Goal: Task Accomplishment & Management: Manage account settings

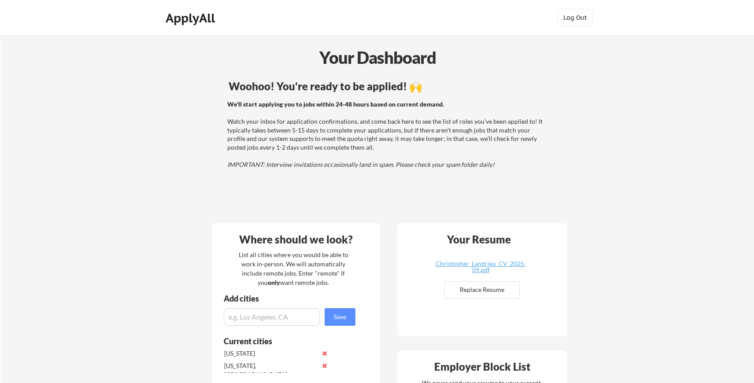
scroll to position [390, 0]
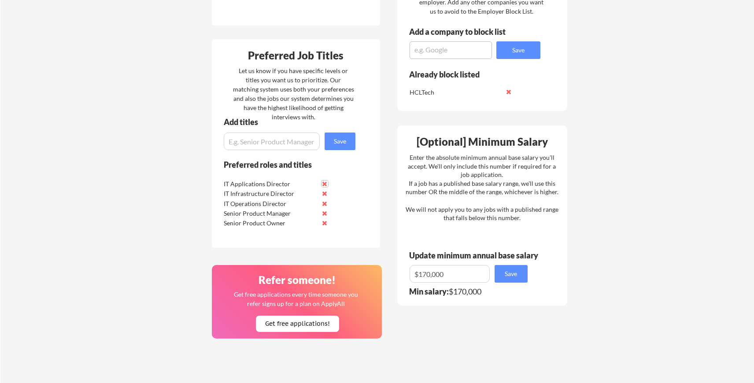
click at [325, 184] on button at bounding box center [324, 184] width 7 height 7
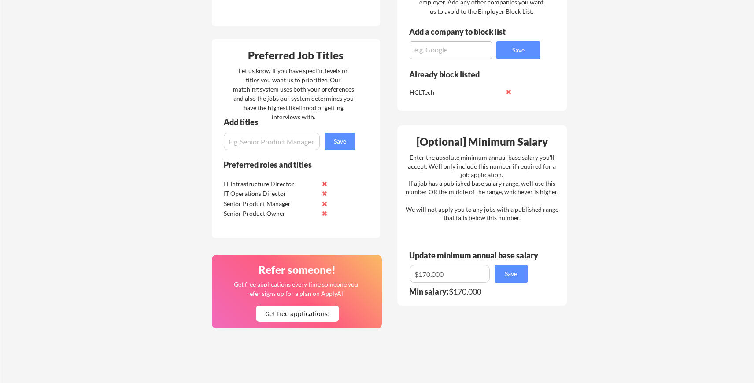
click at [325, 184] on button at bounding box center [324, 184] width 7 height 7
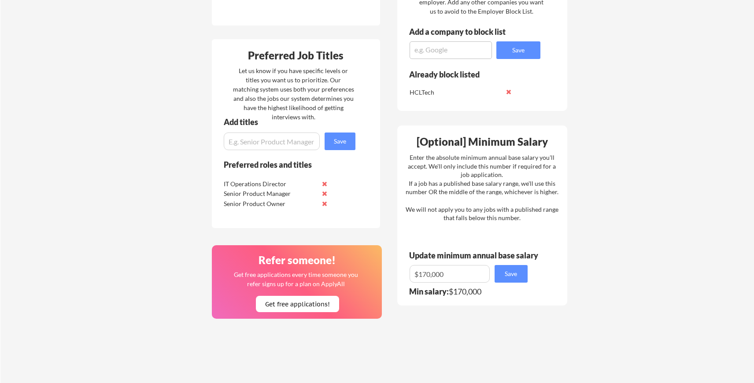
click at [325, 184] on button at bounding box center [324, 184] width 7 height 7
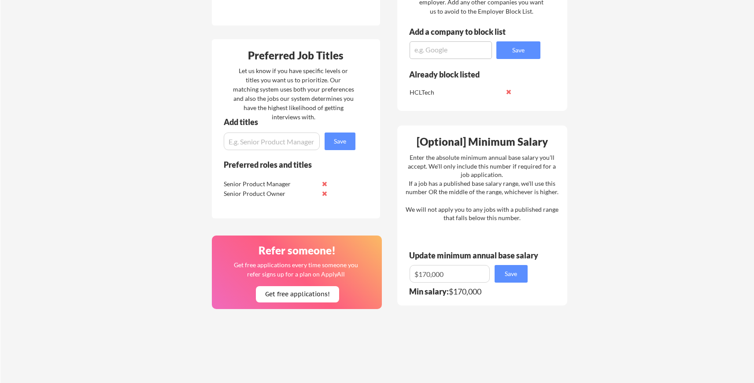
click at [253, 142] on input "input" at bounding box center [272, 142] width 96 height 18
type input "IT Director"
click at [342, 143] on button "Save" at bounding box center [340, 142] width 31 height 18
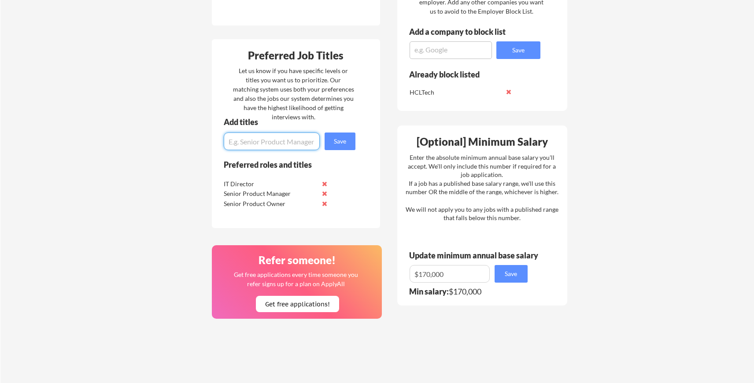
click at [266, 140] on input "input" at bounding box center [272, 142] width 96 height 18
type input "IT VP"
click at [343, 140] on button "Save" at bounding box center [340, 142] width 31 height 18
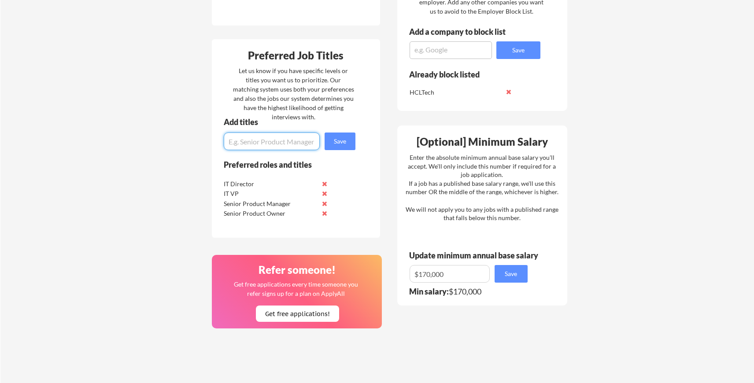
click at [255, 138] on input "input" at bounding box center [272, 142] width 96 height 18
click at [273, 143] on input "input" at bounding box center [272, 142] width 96 height 18
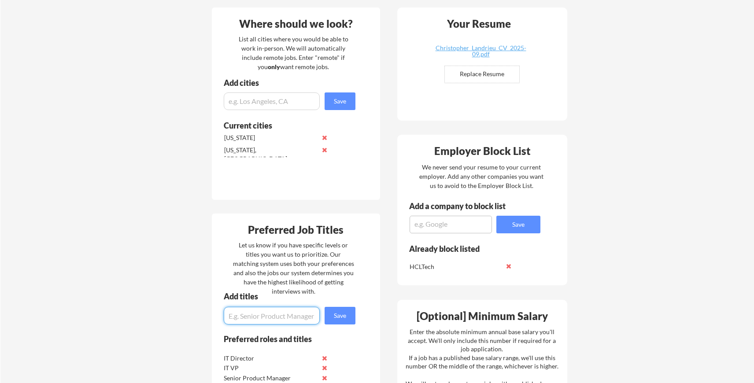
scroll to position [221, 0]
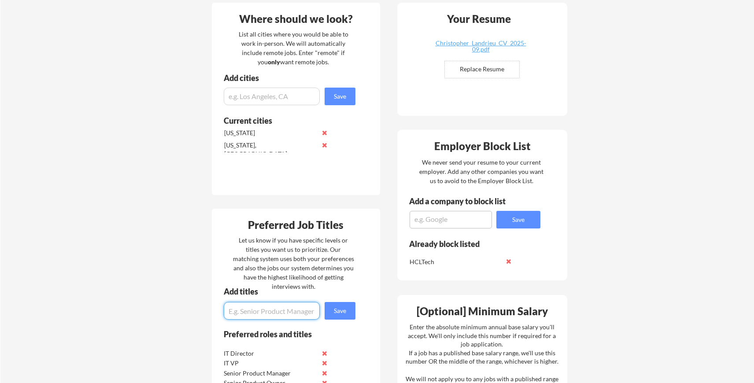
click at [247, 97] on input "input" at bounding box center [272, 97] width 96 height 18
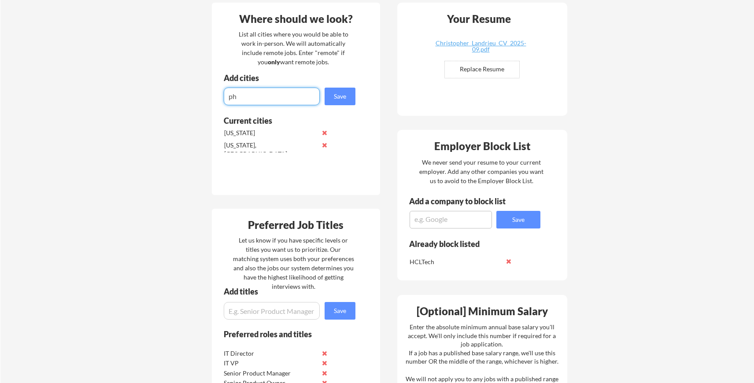
type input "p"
type input "[GEOGRAPHIC_DATA], [GEOGRAPHIC_DATA]"
click at [342, 96] on button "Save" at bounding box center [340, 97] width 31 height 18
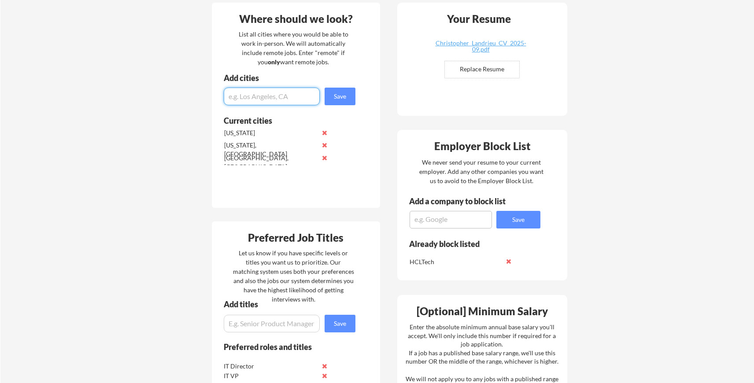
click at [257, 97] on input "input" at bounding box center [272, 97] width 96 height 18
type input "E"
type input "[GEOGRAPHIC_DATA], [GEOGRAPHIC_DATA]"
click at [342, 94] on button "Save" at bounding box center [340, 97] width 31 height 18
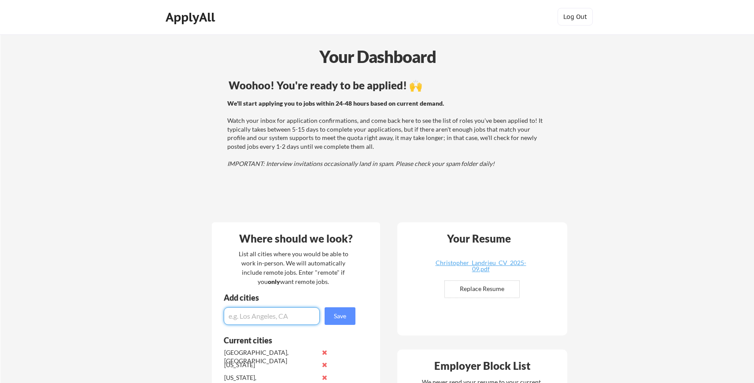
scroll to position [0, 0]
